Goal: Task Accomplishment & Management: Manage account settings

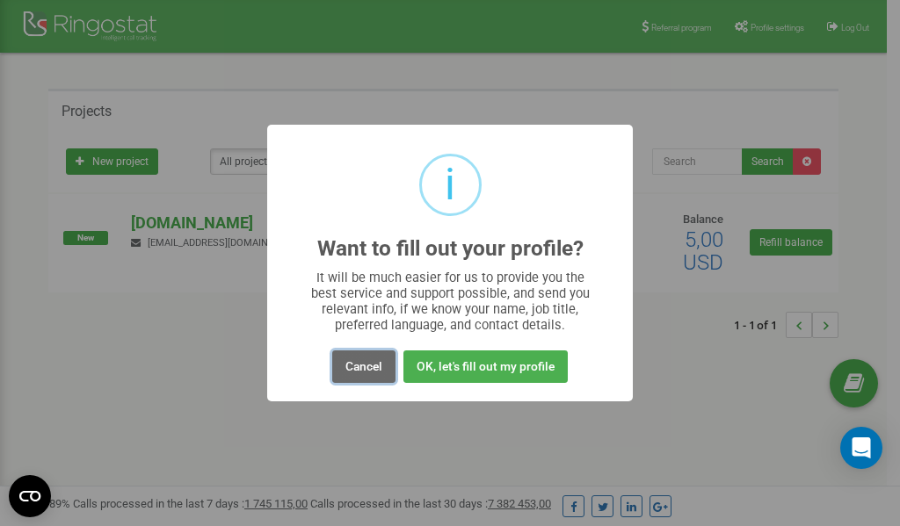
click at [364, 363] on button "Cancel" at bounding box center [363, 367] width 63 height 33
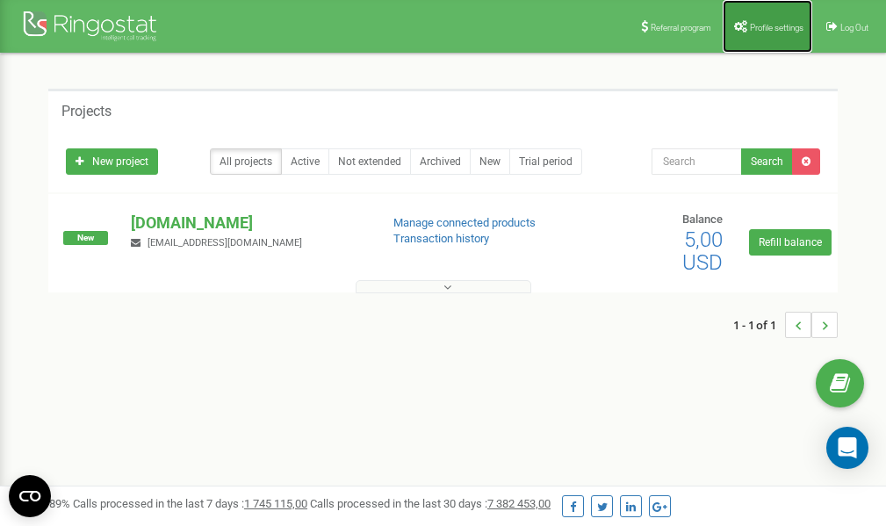
click at [776, 16] on link "Profile settings" at bounding box center [768, 26] width 90 height 53
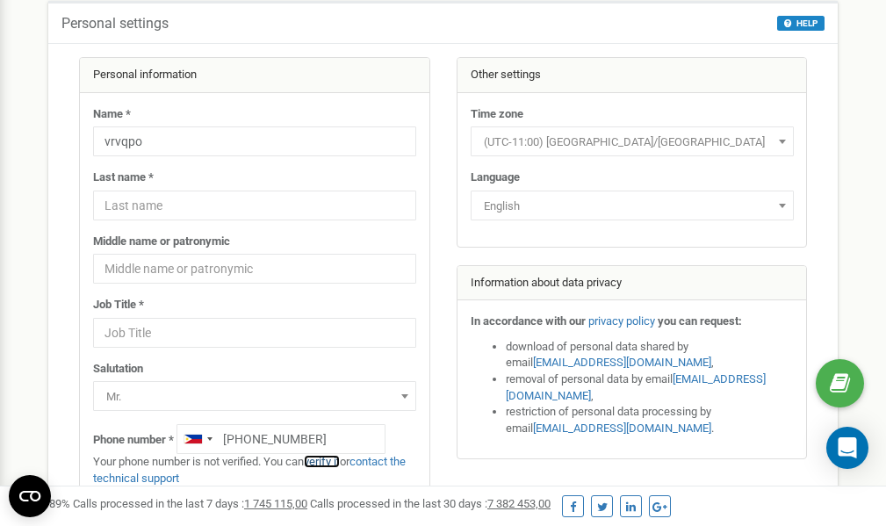
click at [327, 461] on link "verify it" at bounding box center [322, 461] width 36 height 13
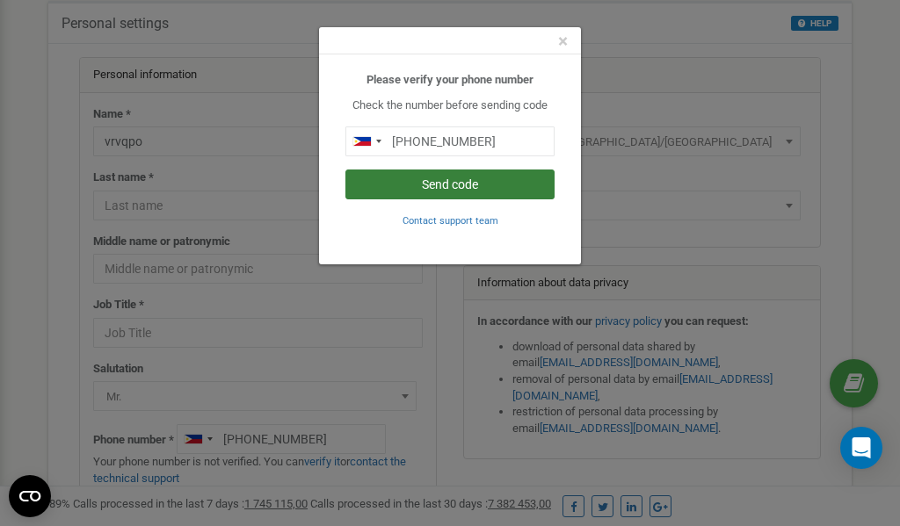
click at [447, 184] on button "Send code" at bounding box center [449, 185] width 209 height 30
